Goal: Transaction & Acquisition: Obtain resource

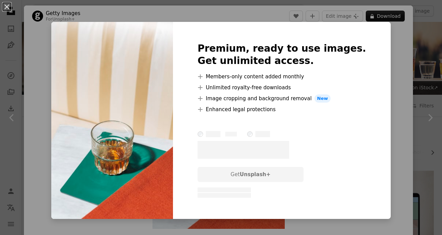
scroll to position [832, 0]
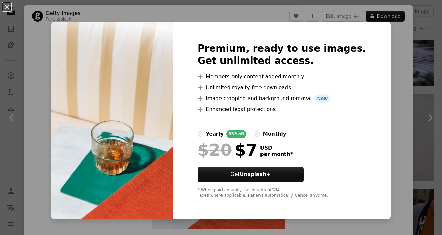
click at [379, 79] on div "An X shape Premium, ready to use images. Get unlimited access. A plus sign Memb…" at bounding box center [221, 117] width 442 height 235
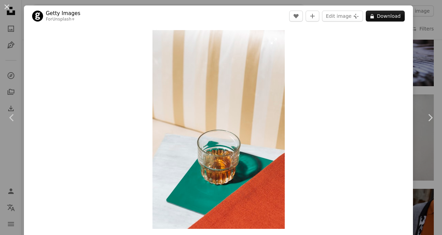
click at [266, 49] on img "Zoom in on this image" at bounding box center [219, 129] width 132 height 199
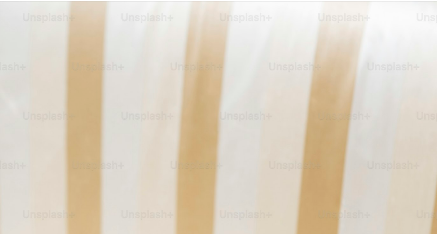
scroll to position [207, 0]
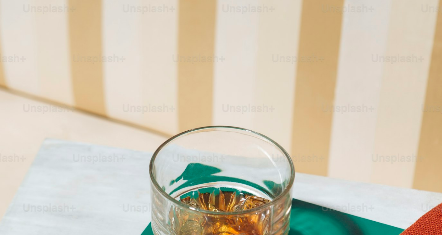
click at [266, 49] on img "Zoom out on this image" at bounding box center [221, 125] width 443 height 664
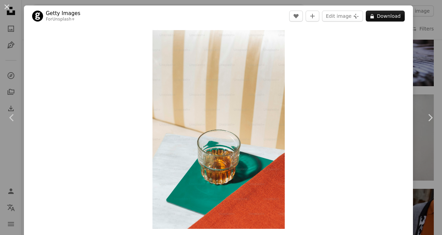
click at [424, 63] on div "An X shape Chevron left Chevron right Getty Images For Unsplash+ A heart A plus…" at bounding box center [221, 117] width 442 height 235
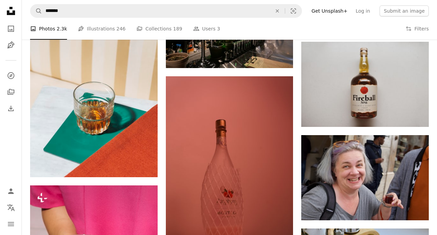
scroll to position [978, 0]
